Goal: Transaction & Acquisition: Purchase product/service

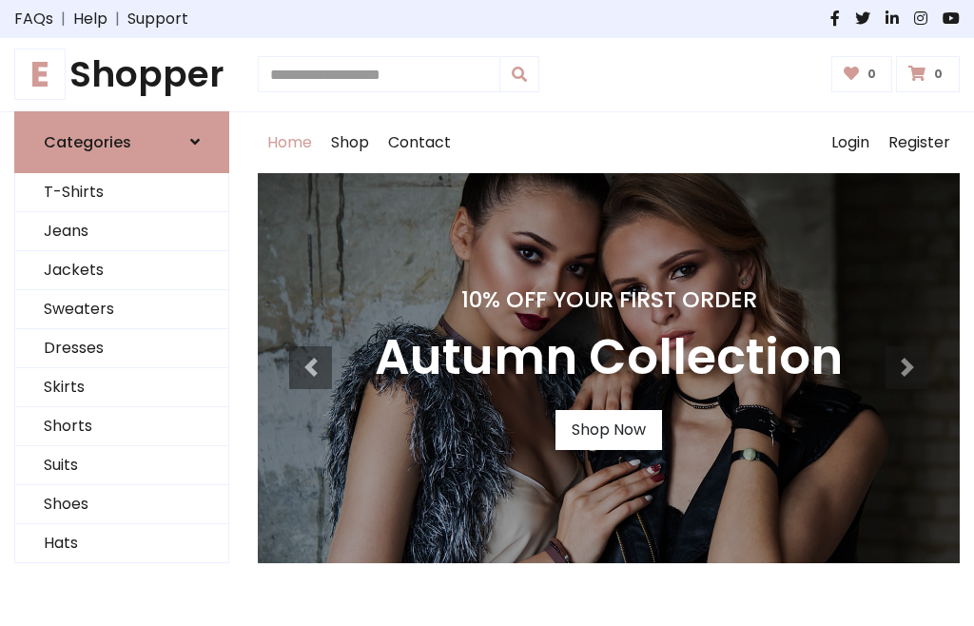
click at [487, 313] on h4 "10% Off Your First Order" at bounding box center [609, 299] width 468 height 27
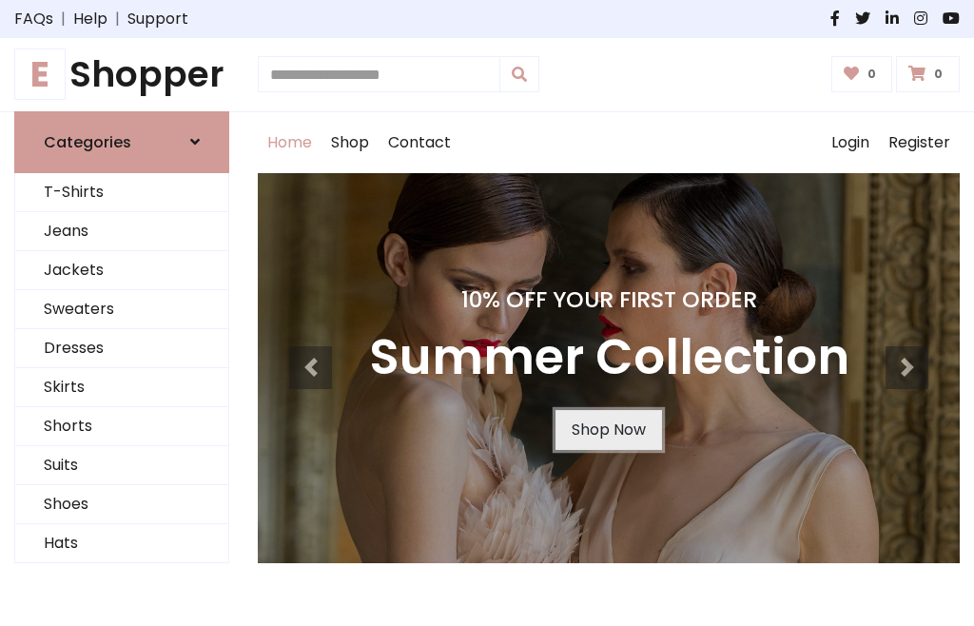
click at [608, 429] on link "Shop Now" at bounding box center [608, 430] width 107 height 40
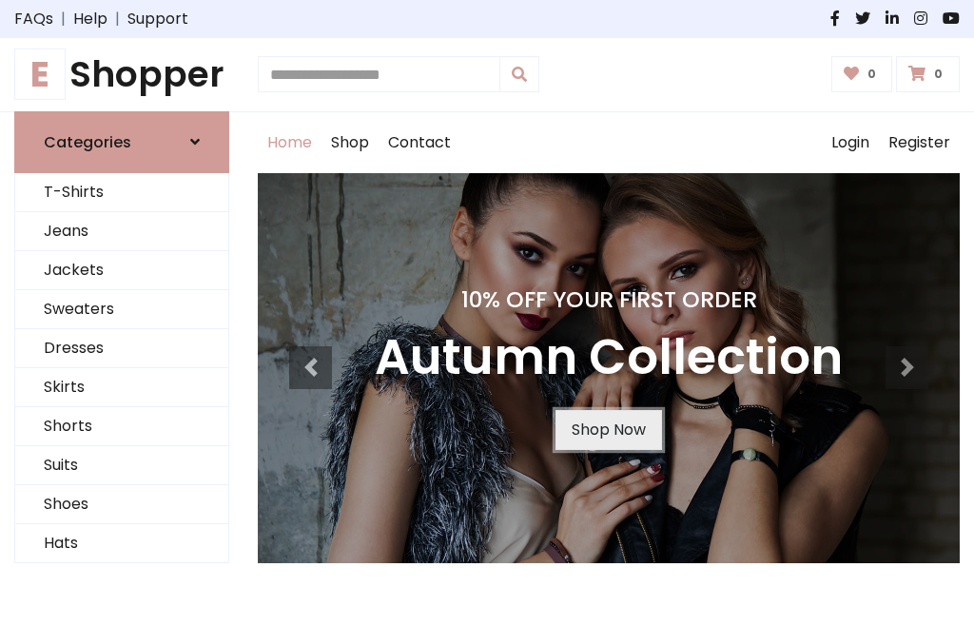
click at [608, 429] on link "Shop Now" at bounding box center [608, 430] width 107 height 40
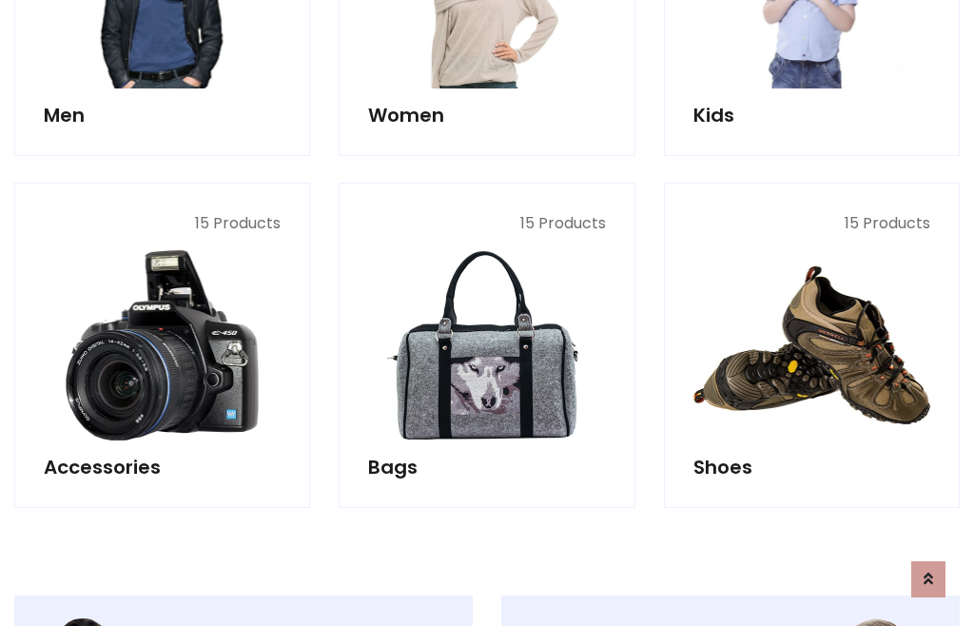
scroll to position [1896, 0]
